Goal: Task Accomplishment & Management: Manage account settings

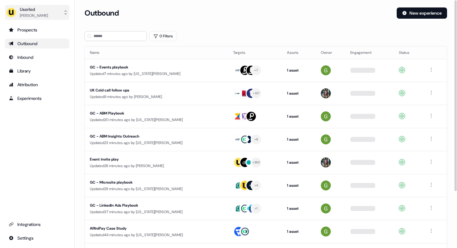
click at [33, 14] on div "[PERSON_NAME]" at bounding box center [34, 15] width 28 height 6
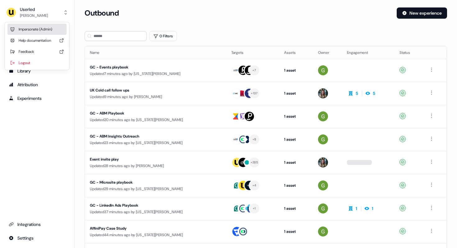
click at [35, 29] on div "Impersonate (Admin)" at bounding box center [36, 29] width 59 height 11
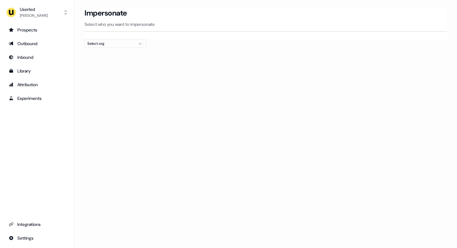
click at [101, 44] on div "Select org" at bounding box center [110, 43] width 47 height 6
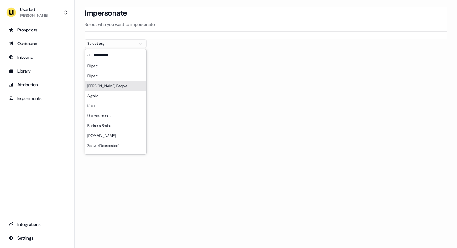
click at [102, 85] on div "[PERSON_NAME] People" at bounding box center [115, 86] width 61 height 10
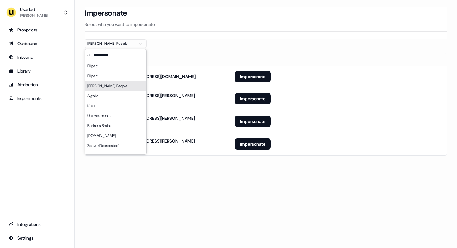
click at [210, 175] on div "Loading... Impersonate Select who you want to impersonate [PERSON_NAME] People …" at bounding box center [266, 124] width 382 height 248
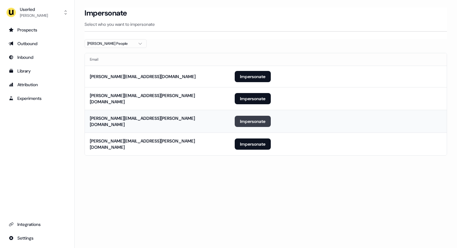
click at [249, 120] on button "Impersonate" at bounding box center [252, 121] width 36 height 11
